Goal: Register for event/course

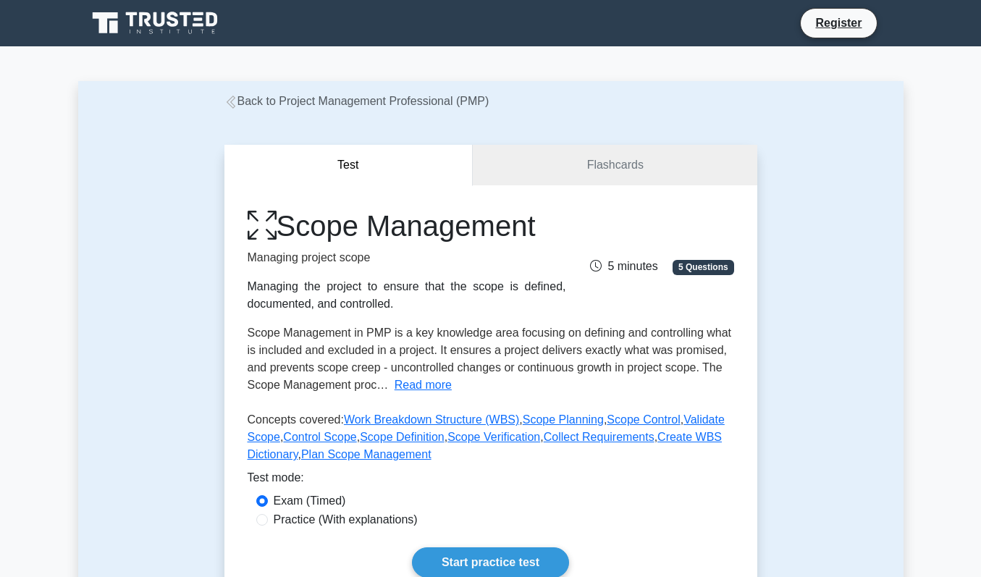
click at [769, 242] on div "Test Flashcards Scope Management Managing project scope Managing the project to…" at bounding box center [490, 373] width 825 height 526
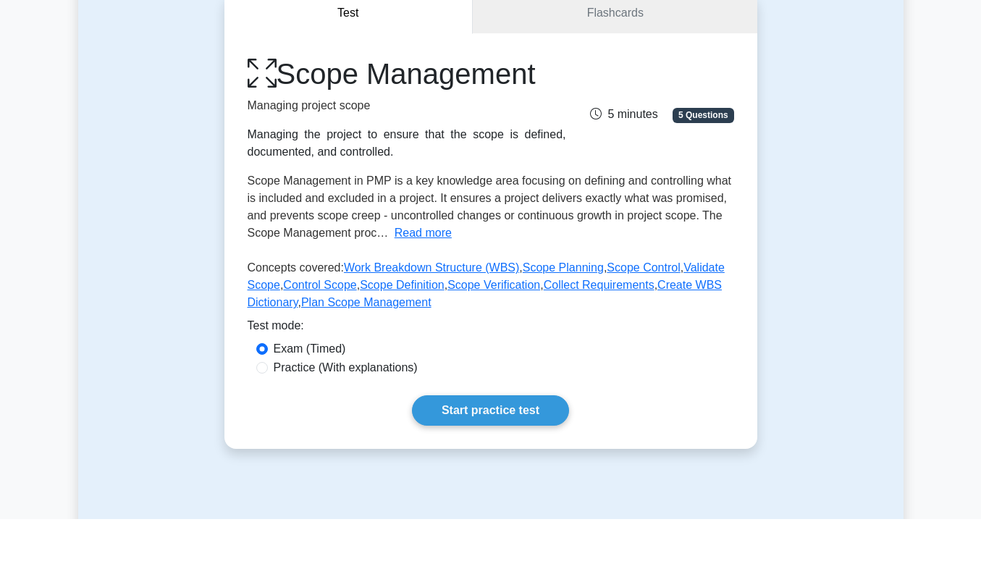
scroll to position [96, 0]
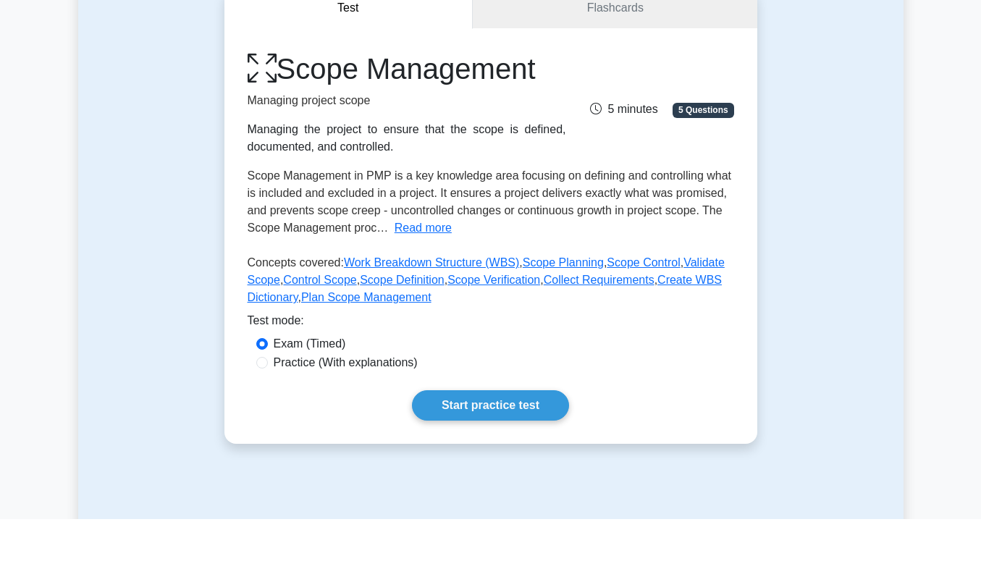
click at [264, 415] on input "Practice (With explanations)" at bounding box center [262, 421] width 12 height 12
radio input "true"
click at [468, 448] on link "Start practice test" at bounding box center [490, 463] width 157 height 30
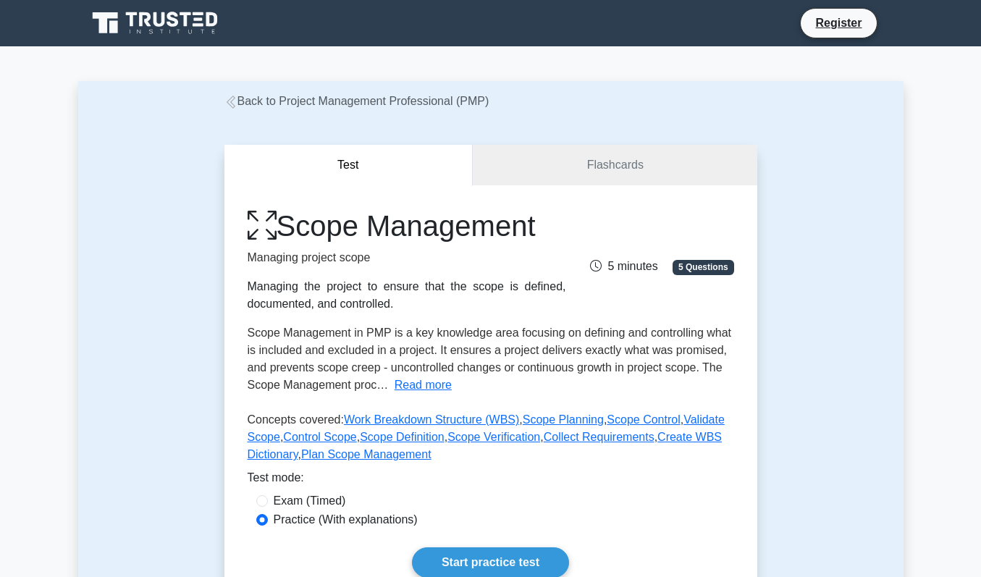
click at [802, 209] on div "Test Flashcards Scope Management Managing project scope Managing the project to…" at bounding box center [490, 373] width 825 height 526
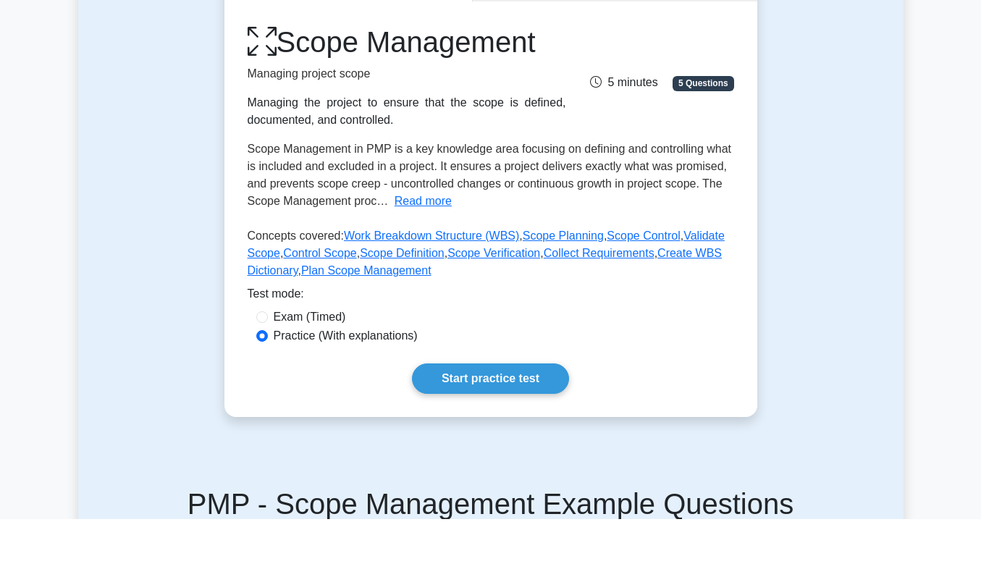
scroll to position [128, 0]
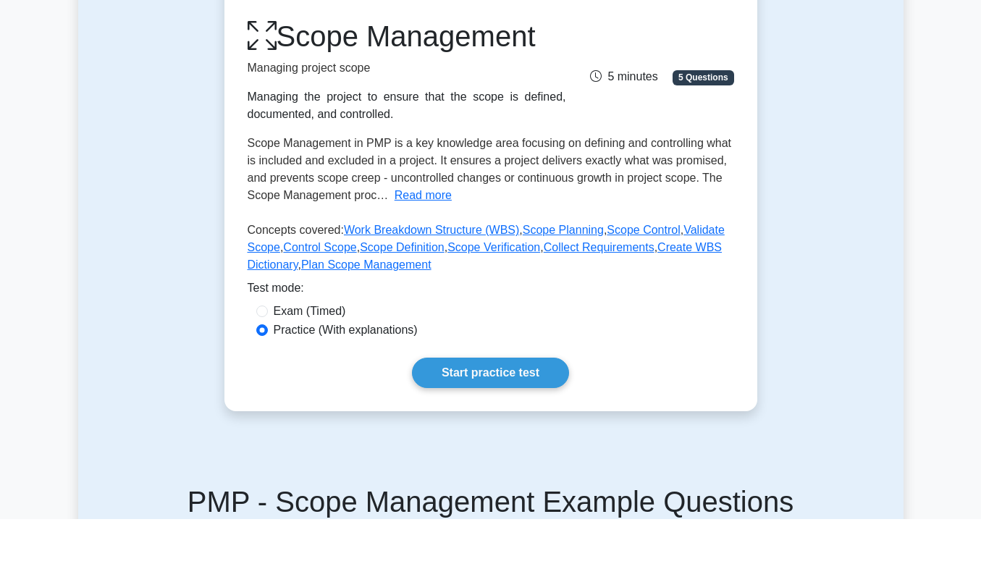
click at [589, 416] on div "Start practice test" at bounding box center [491, 431] width 487 height 30
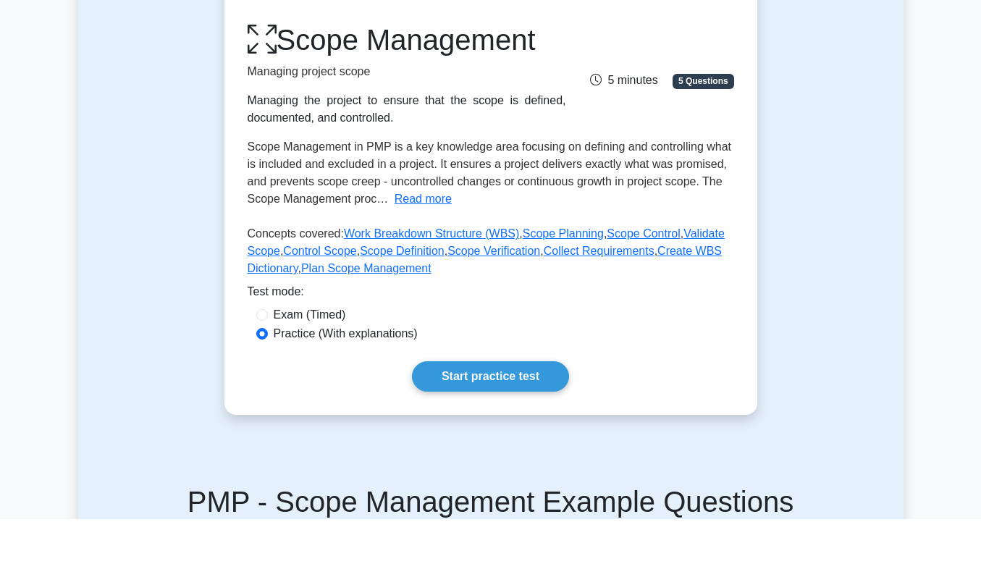
click at [877, 235] on div "Test Flashcards Scope Management Managing project scope Managing the project to…" at bounding box center [490, 245] width 825 height 526
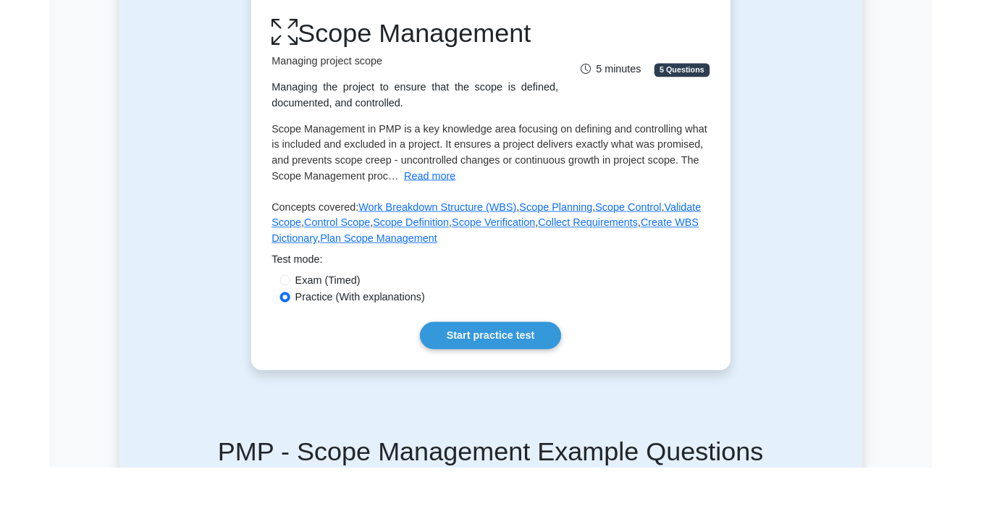
scroll to position [186, 0]
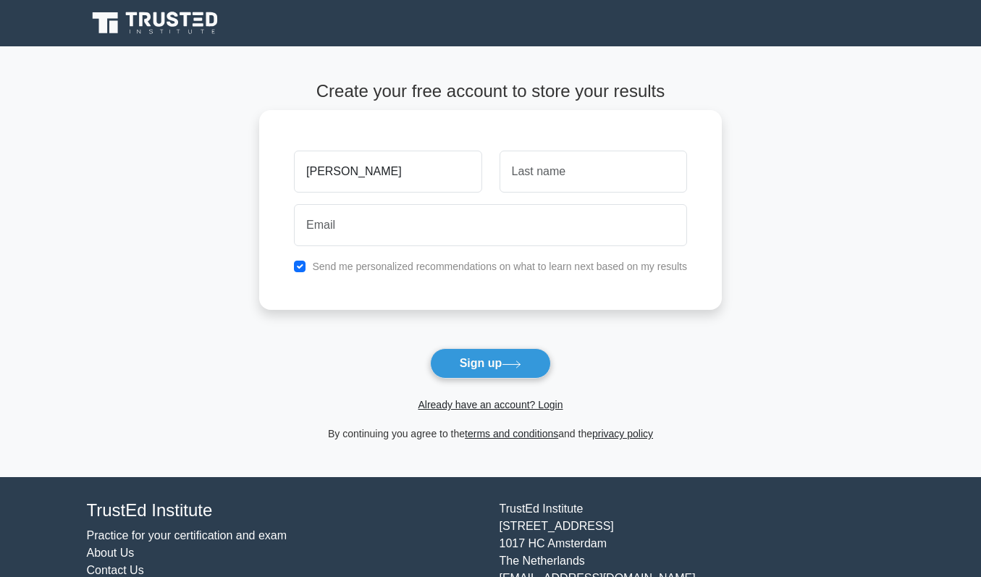
type input "[PERSON_NAME]"
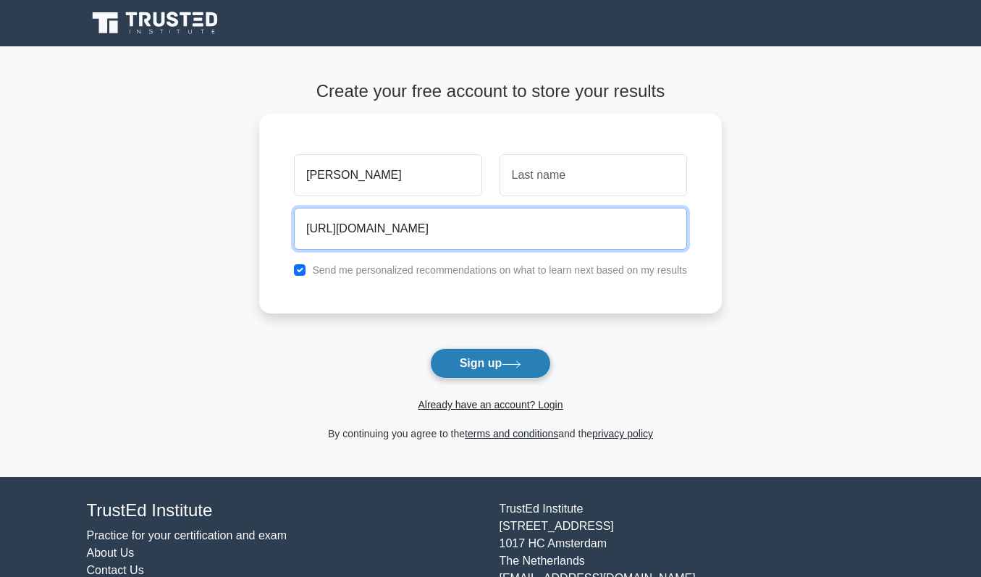
type input "kathy_reaves_iss.k12.nc.us"
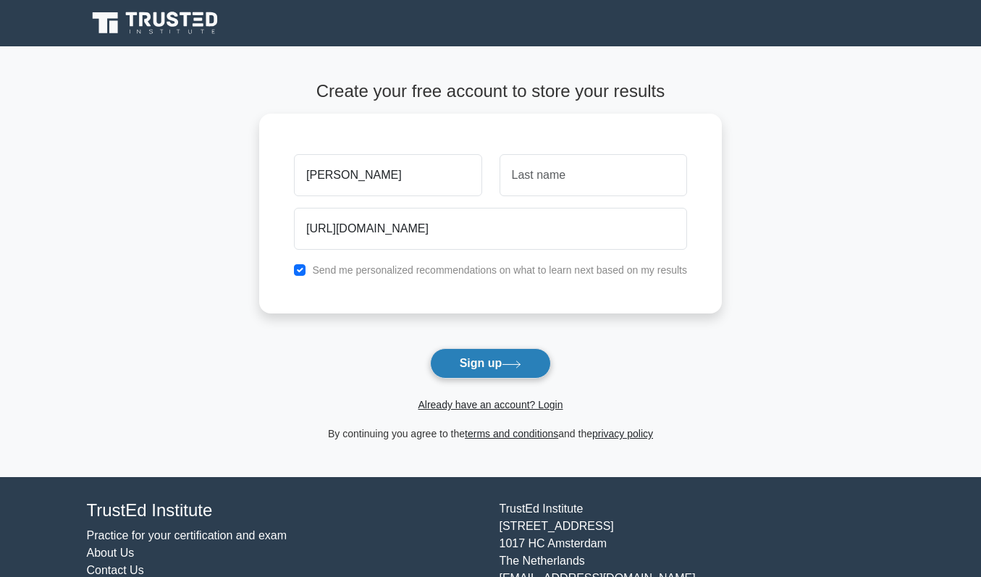
click at [483, 365] on button "Sign up" at bounding box center [491, 363] width 122 height 30
type input "reaves"
click at [492, 365] on button "Sign up" at bounding box center [491, 363] width 122 height 30
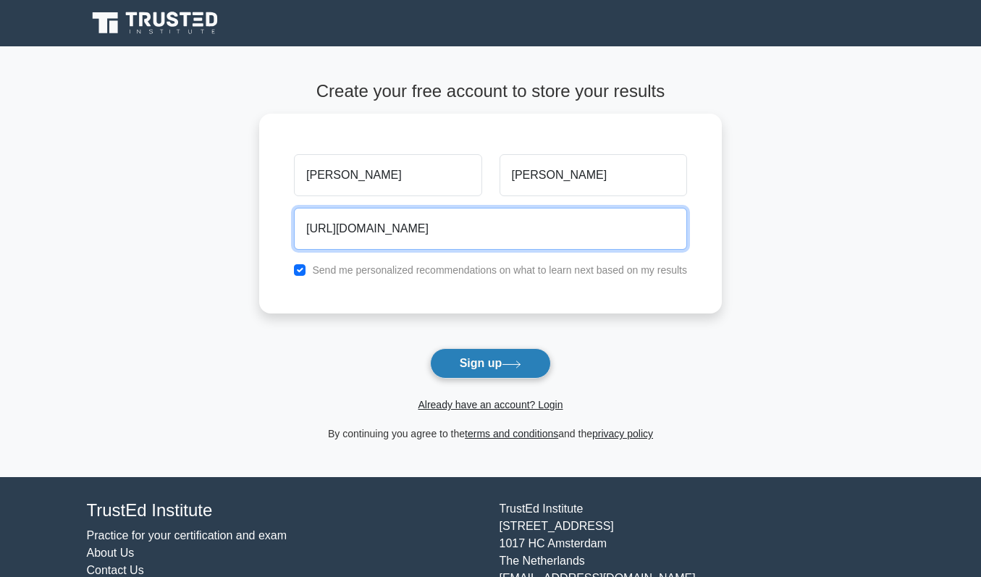
click at [490, 363] on button "Sign up" at bounding box center [491, 363] width 122 height 30
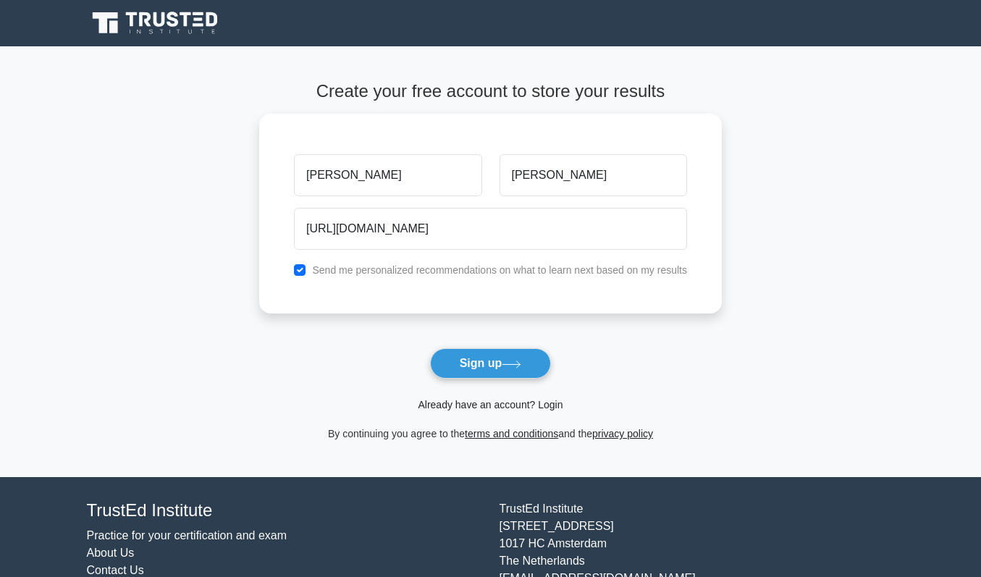
click at [492, 405] on link "Already have an account? Login" at bounding box center [490, 405] width 145 height 12
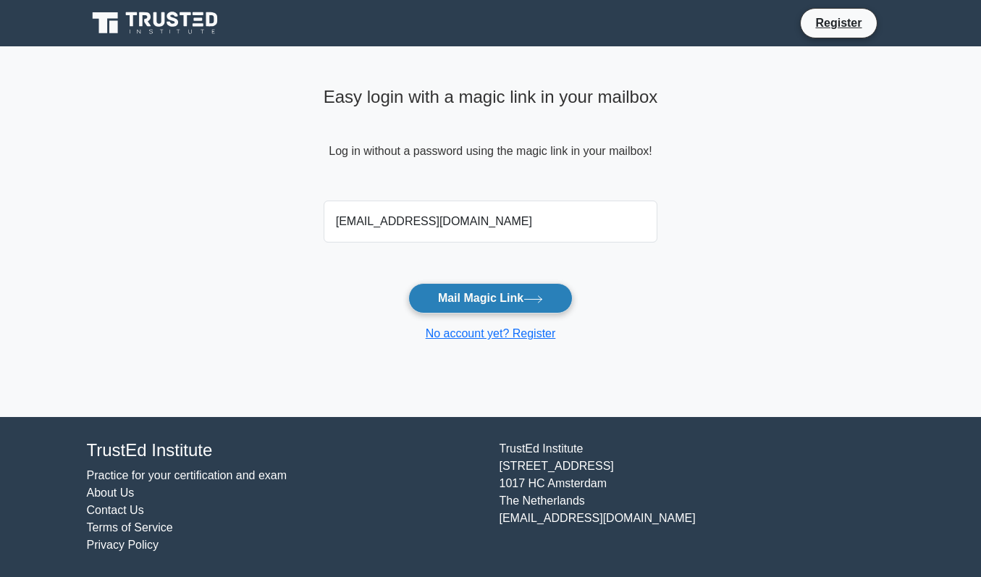
type input "[EMAIL_ADDRESS][DOMAIN_NAME]"
click at [481, 300] on button "Mail Magic Link" at bounding box center [490, 298] width 164 height 30
